Goal: Task Accomplishment & Management: Use online tool/utility

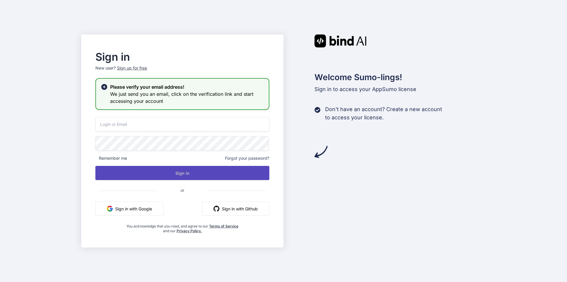
type input "[EMAIL_ADDRESS][DOMAIN_NAME]"
click at [188, 172] on button "Sign In" at bounding box center [182, 173] width 174 height 14
type input "[EMAIL_ADDRESS][DOMAIN_NAME]"
click at [189, 173] on button "Sign In" at bounding box center [182, 173] width 174 height 14
click at [174, 170] on button "Sign In" at bounding box center [182, 173] width 174 height 14
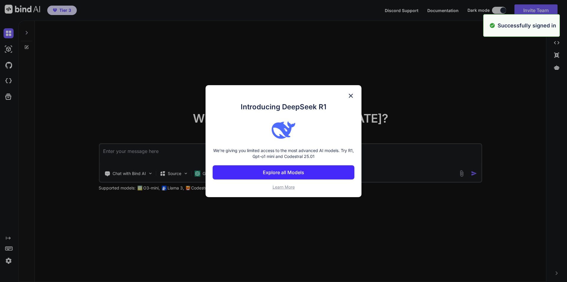
type textarea "x"
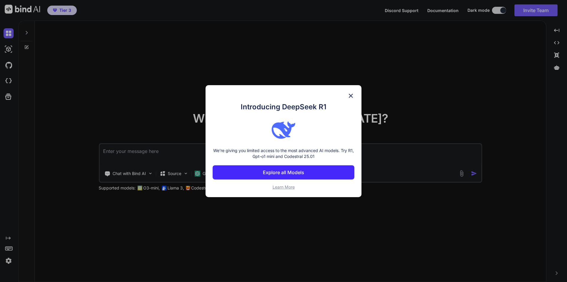
click at [284, 173] on p "Explore all Models" at bounding box center [283, 172] width 41 height 7
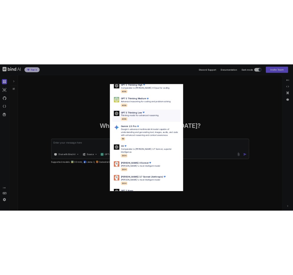
scroll to position [296, 0]
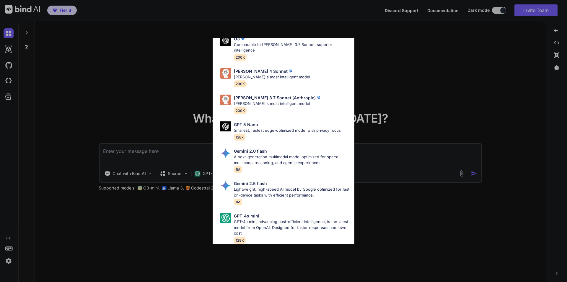
click at [109, 77] on div "All GPT 5 Mini Smaller, fast variant balancing speed and capability for light t…" at bounding box center [283, 141] width 567 height 282
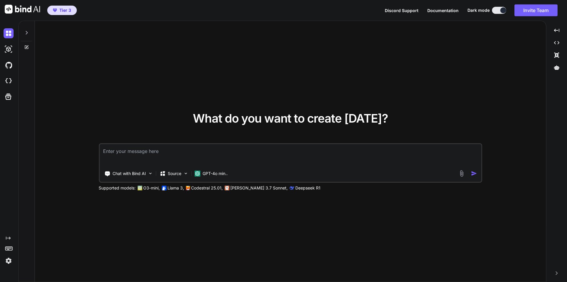
click at [206, 42] on div "What do you want to create today? Chat with Bind AI Source GPT-4o min.. Support…" at bounding box center [290, 152] width 511 height 262
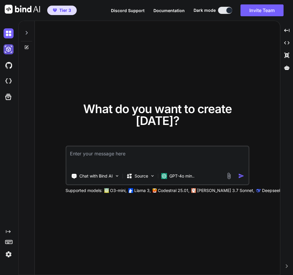
click at [8, 49] on img at bounding box center [9, 49] width 10 height 10
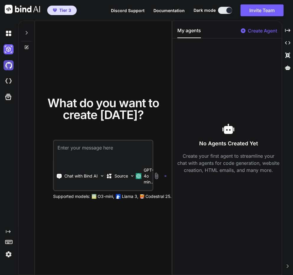
click at [8, 63] on img at bounding box center [9, 65] width 10 height 10
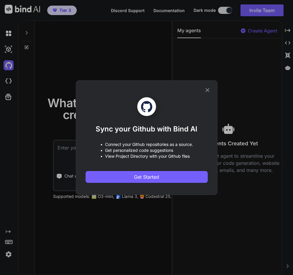
click at [8, 78] on div "Sync your Github with Bind AI • Connect your Github repositories as a source. •…" at bounding box center [146, 137] width 293 height 275
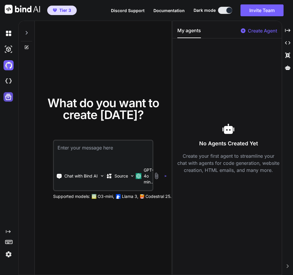
click at [11, 97] on icon at bounding box center [8, 97] width 8 height 8
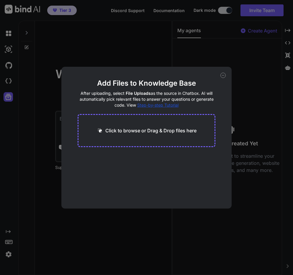
click at [96, 261] on div "Add Files to Knowledge Base After uploading, select File Uploads as the source …" at bounding box center [146, 137] width 293 height 275
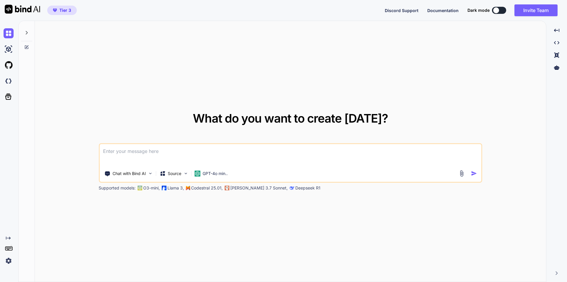
type textarea "x"
